Goal: Information Seeking & Learning: Learn about a topic

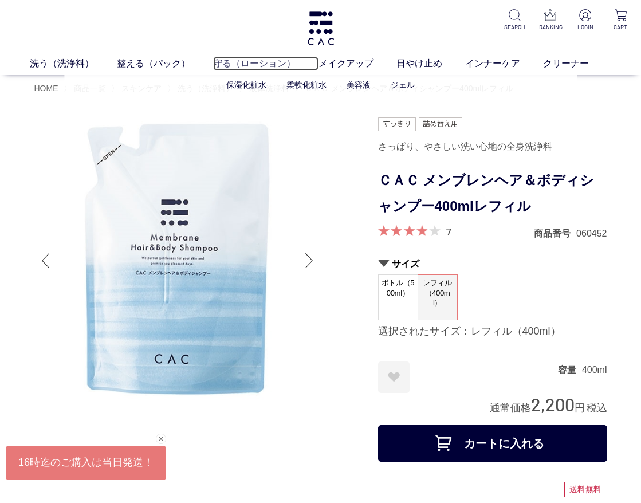
click at [254, 64] on link "守る（ローション）" at bounding box center [265, 64] width 105 height 14
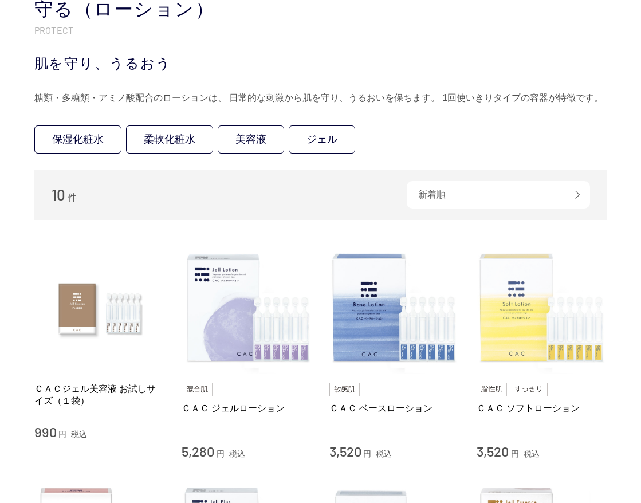
scroll to position [172, 0]
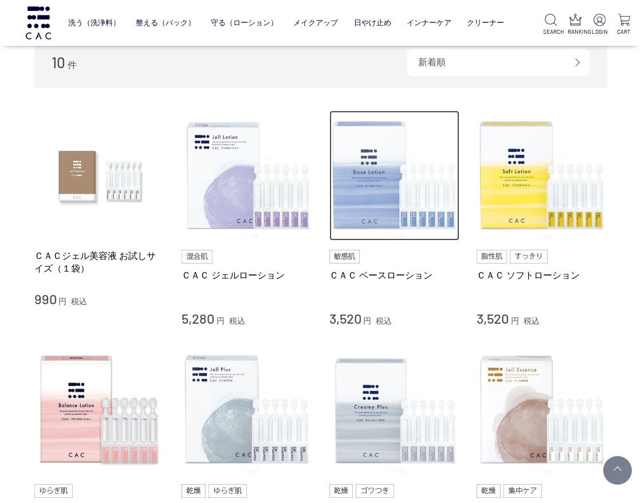
click at [385, 203] on img at bounding box center [394, 176] width 131 height 131
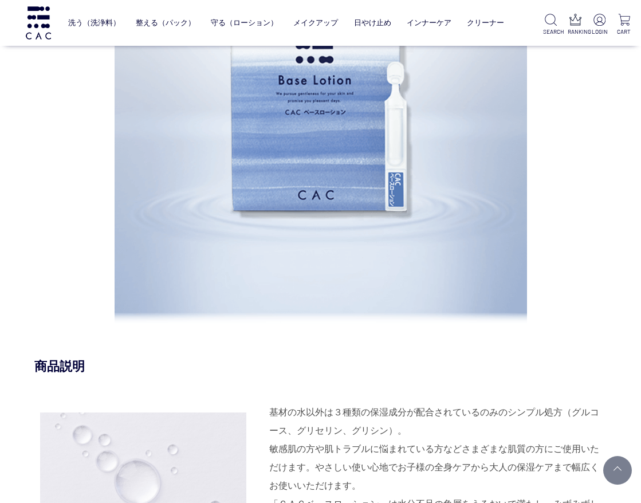
scroll to position [1260, 0]
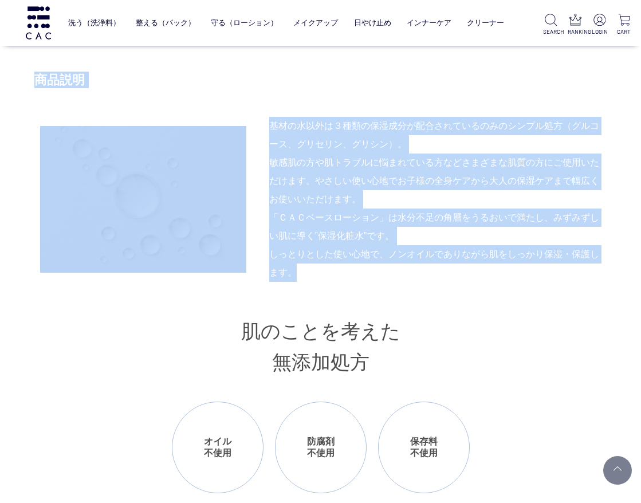
drag, startPoint x: 37, startPoint y: 82, endPoint x: 573, endPoint y: 269, distance: 567.6
click at [573, 269] on div "商品説明 基材の水以外は３種類の保湿成分が配合されているのみのシンプル処方（グルコース、グリセリン、グリシン）。 敏感肌の方や肌トラブルに悩まれている方などさ…" at bounding box center [320, 471] width 573 height 798
copy div "商品説明 基材の水以外は３種類の保湿成分が配合されているのみのシンプル処方（グルコース、グリセリン、グリシン）。 敏感肌の方や肌トラブルに悩まれている方などさ…"
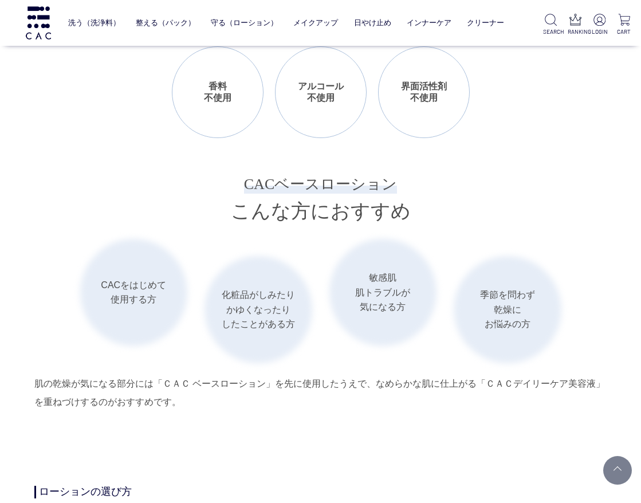
scroll to position [1775, 0]
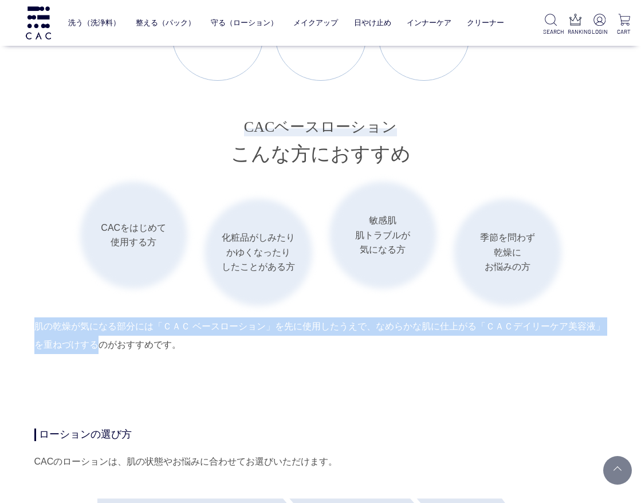
drag, startPoint x: 34, startPoint y: 322, endPoint x: 93, endPoint y: 339, distance: 61.3
click at [93, 339] on div "肌の乾燥が気になる部分には「ＣＡＣ ベースローション」を先に使用したうえで、なめらかな肌に仕上がる「ＣＡＣデイリーケア美容液」を重ねづけするのがおすすめです。" at bounding box center [320, 335] width 573 height 37
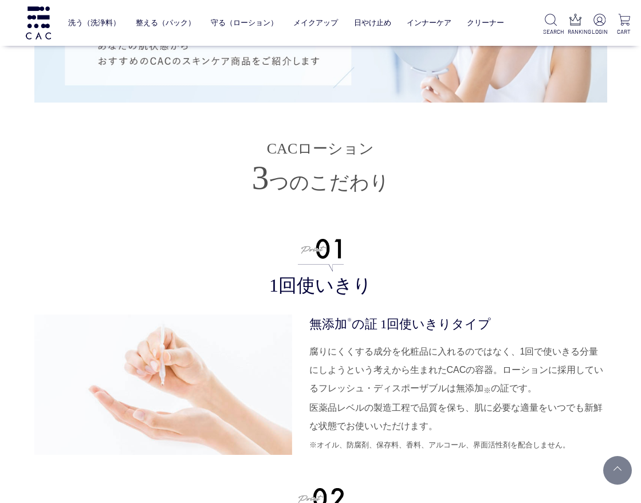
scroll to position [2863, 0]
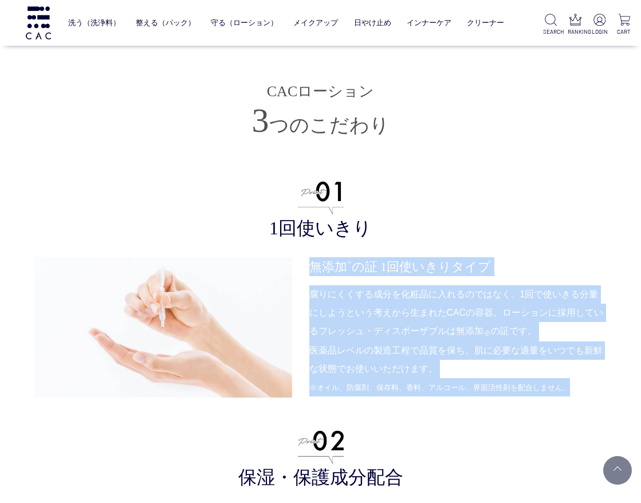
drag, startPoint x: 310, startPoint y: 263, endPoint x: 580, endPoint y: 397, distance: 301.2
click at [580, 397] on ul "1回使いきり 無添加 ※ の証 1回使いきりタイプ 腐りにくくする成分を化粧品に入れるのではなく、1回で使いきる分量にしようという考えから生まれたCACの容器…" at bounding box center [320, 512] width 573 height 673
copy dl "無添加 ※ の証 1回使いきりタイプ 腐りにくくする成分を化粧品に入れるのではなく、1回で使いきる分量にしようという考えから生まれたCACの容器。ローションに…"
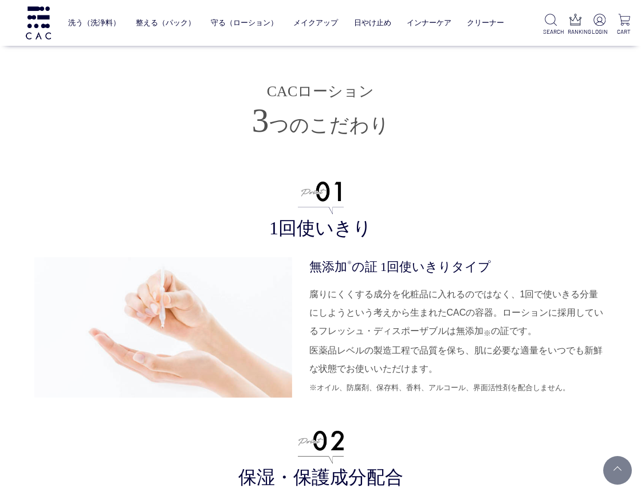
click at [559, 230] on h3 "1回使いきり" at bounding box center [320, 211] width 573 height 59
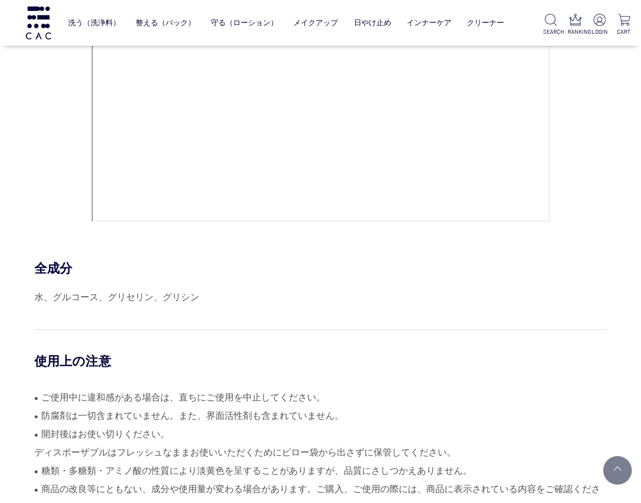
scroll to position [5154, 0]
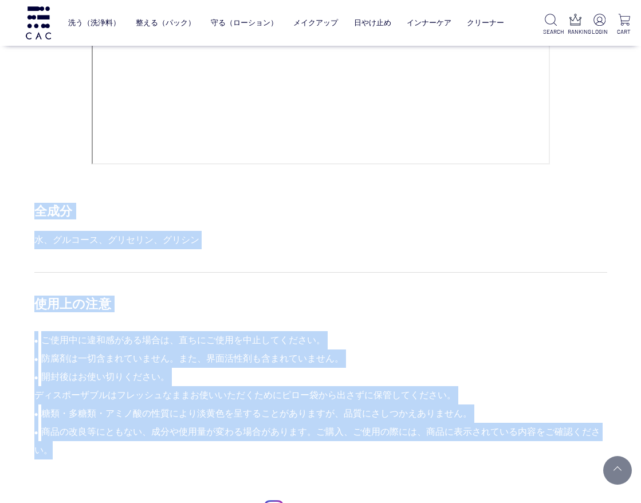
drag, startPoint x: 34, startPoint y: 208, endPoint x: 84, endPoint y: 456, distance: 252.9
click at [84, 456] on div "HOW TO USE STEP.1 洗浄料 洗う STEP.2 パック 整える STEP.3 ローション 守る 洗顔後の清潔な肌、またはお手入れの最後に顔全体…" at bounding box center [320, 158] width 573 height 1274
copy div "全成分 水、グルコース、グリセリン、グリシン 使用上の注意 ● ご使用中に違和感がある場合は、直ちにご使用を中止してください。 ● 防腐剤は一切含まれていませ…"
